Goal: Check status: Check status

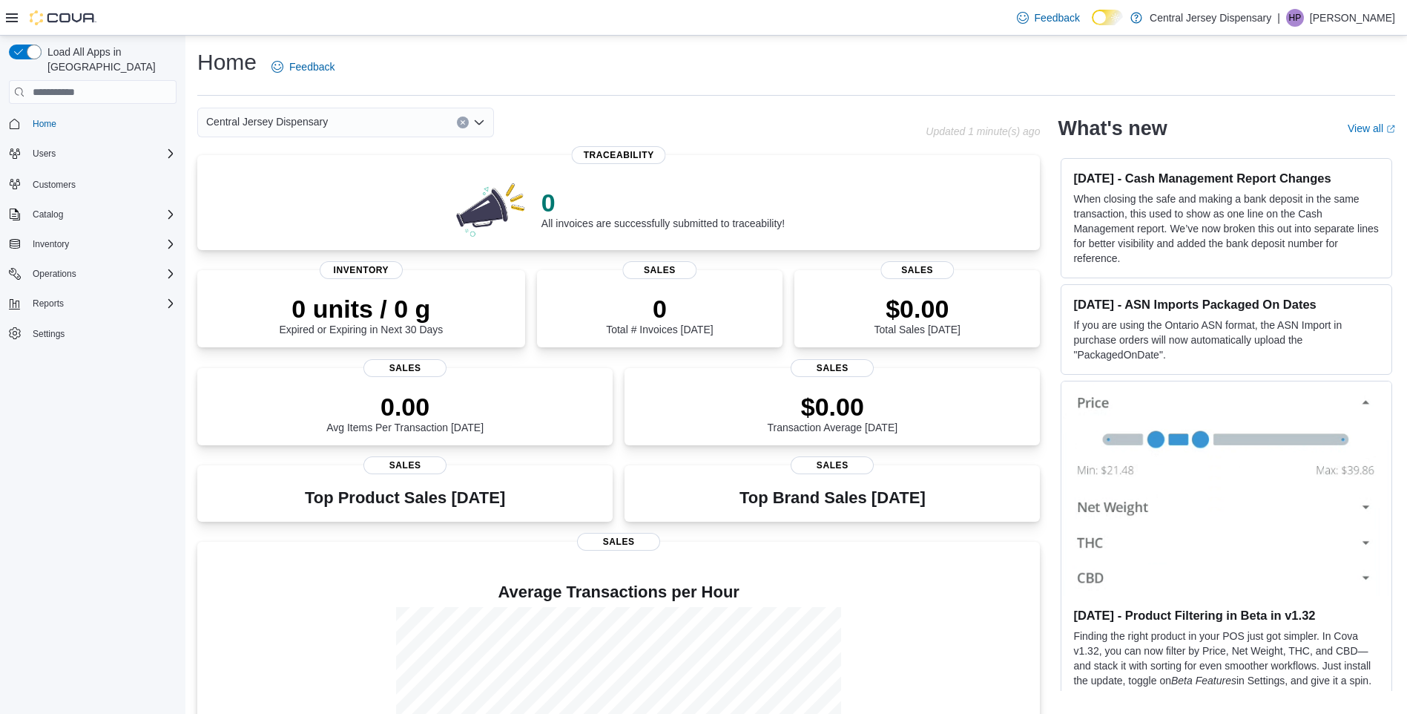
click at [93, 434] on div "Load All Apps in New Hub Home Users Customers Catalog Inventory Operations Repo…" at bounding box center [92, 379] width 185 height 686
click at [674, 303] on p "0" at bounding box center [659, 307] width 107 height 30
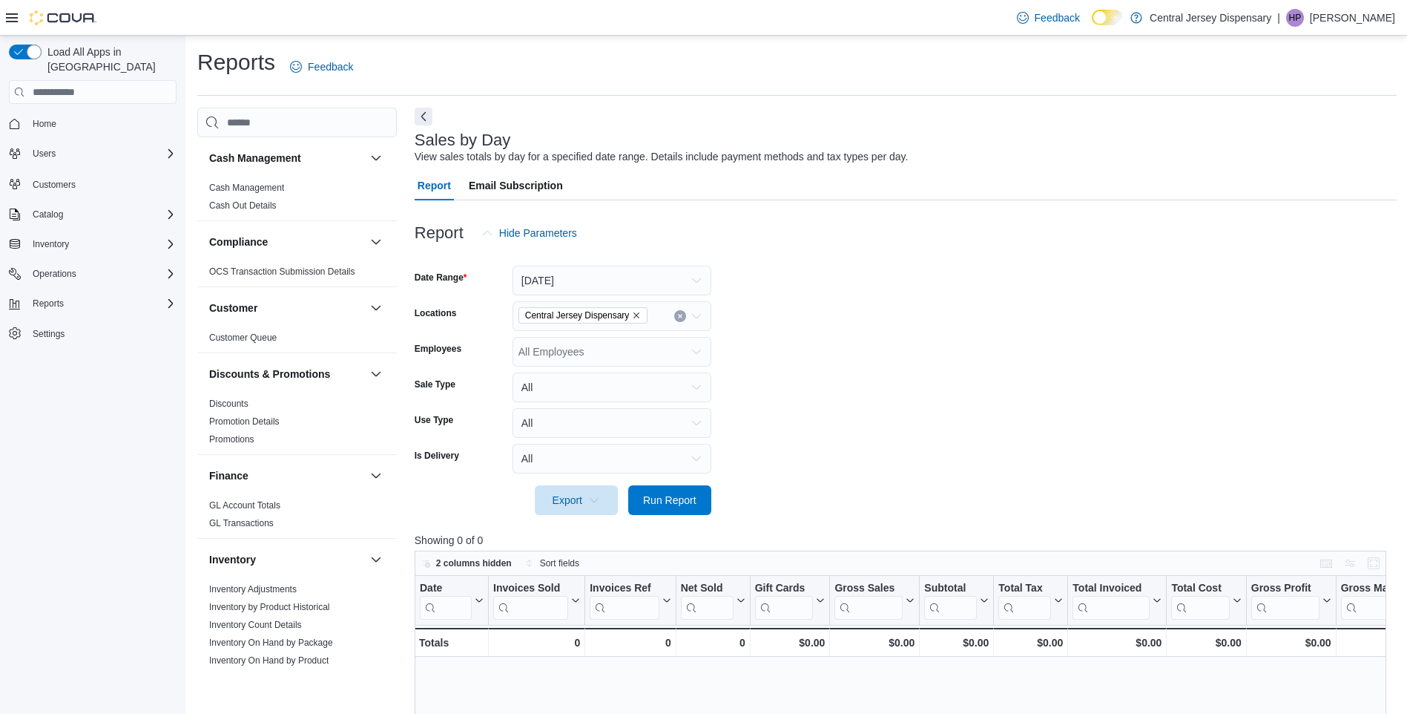
click at [985, 79] on div "Reports Feedback" at bounding box center [797, 66] width 1200 height 39
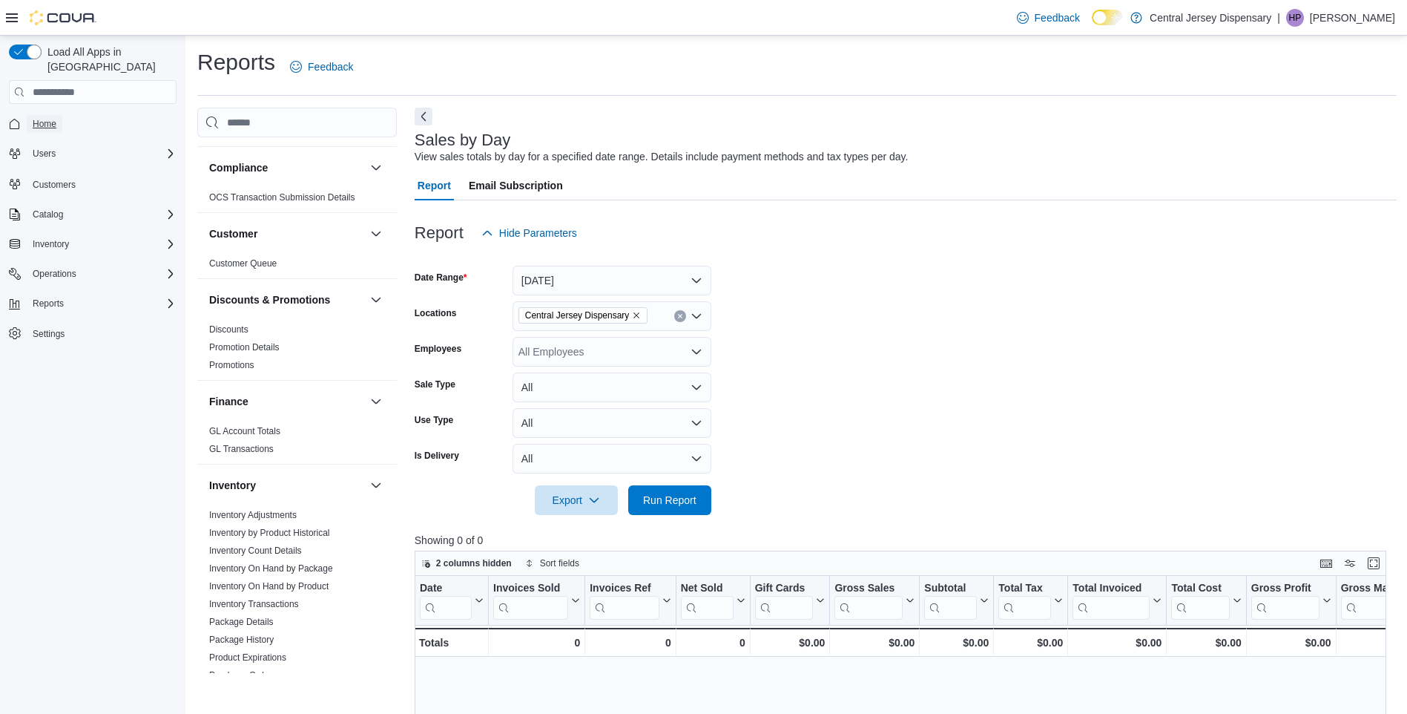
click at [50, 118] on span "Home" at bounding box center [45, 124] width 24 height 12
